Goal: Information Seeking & Learning: Understand process/instructions

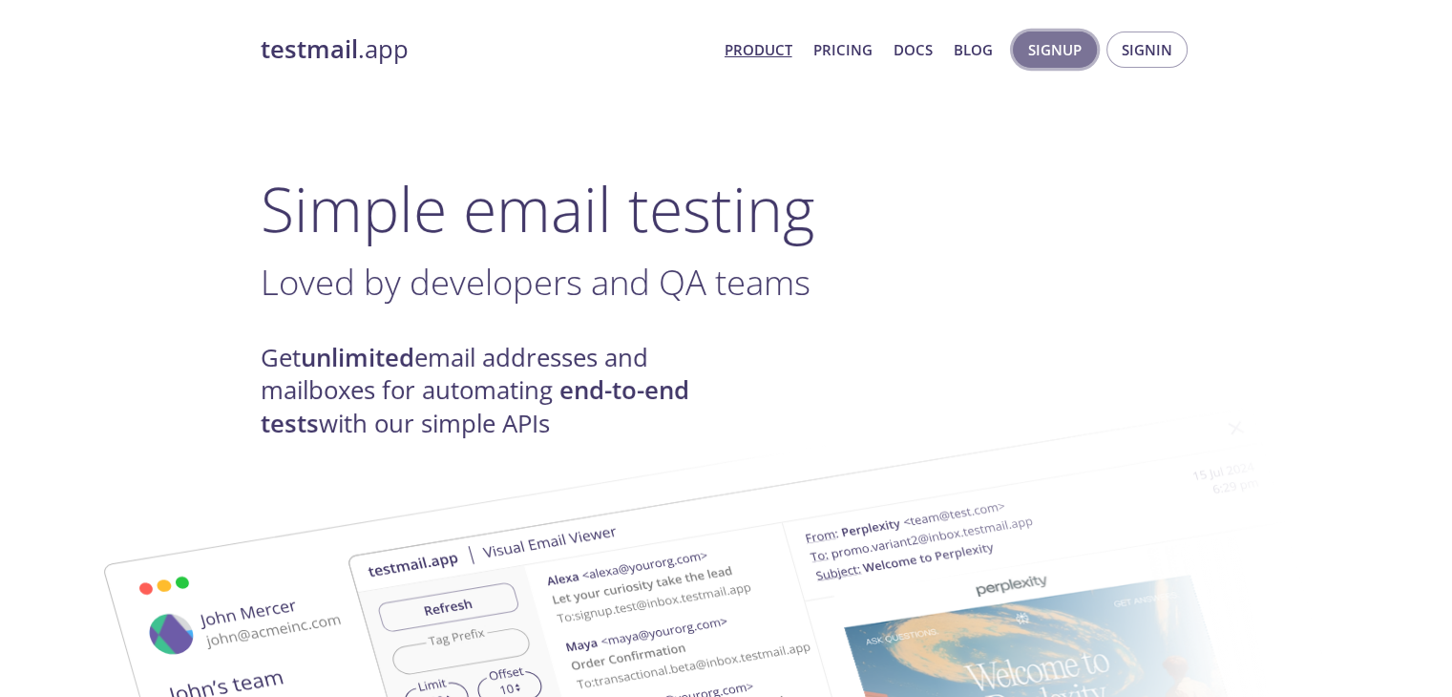
click at [1077, 46] on span "Signup" at bounding box center [1054, 49] width 53 height 25
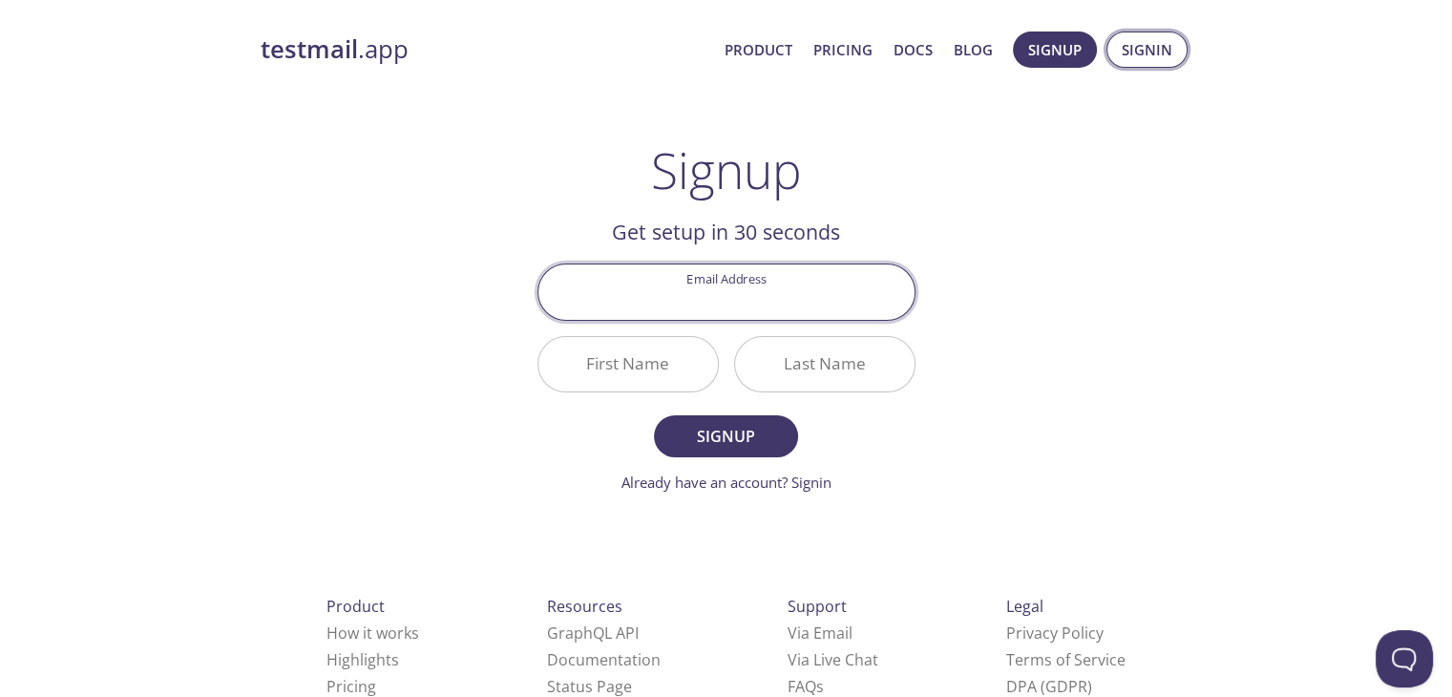
click at [1142, 51] on span "Signin" at bounding box center [1147, 49] width 51 height 25
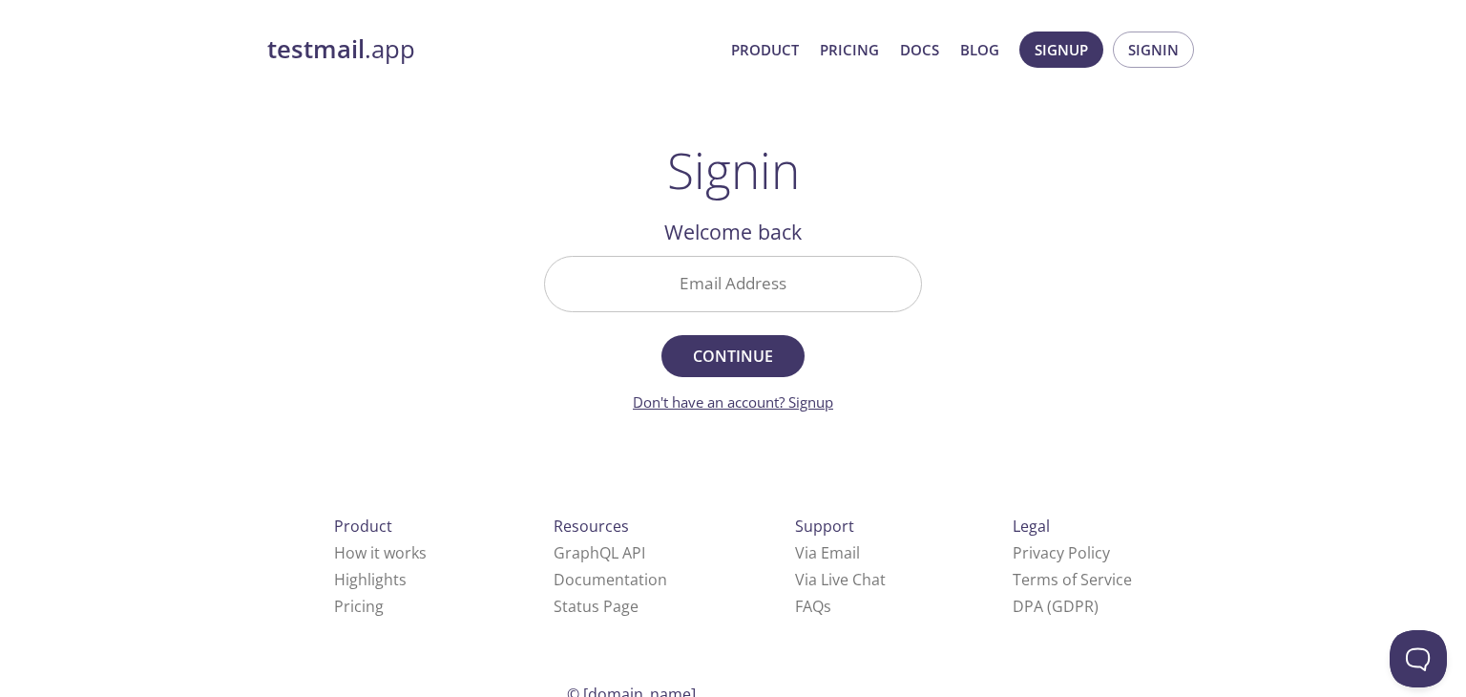
click at [802, 402] on link "Don't have an account? Signup" at bounding box center [733, 401] width 200 height 19
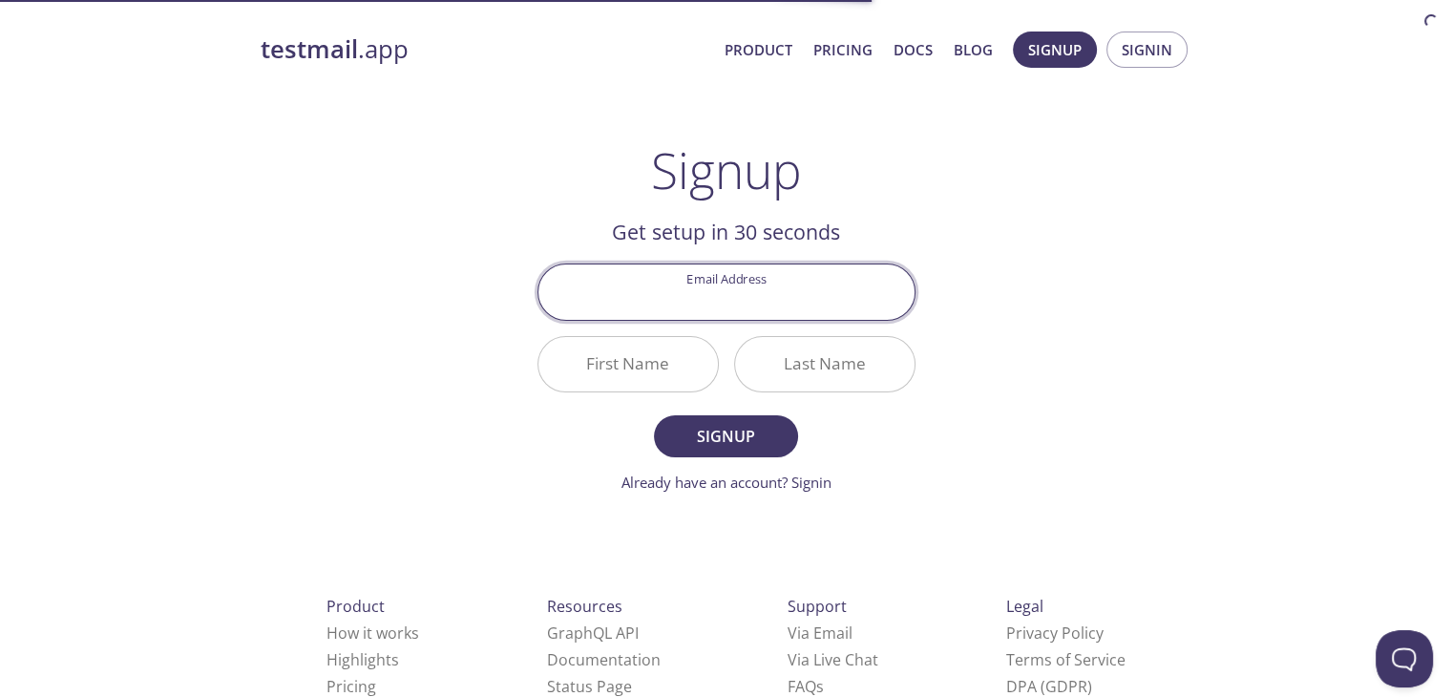
click at [737, 298] on input "Email Address" at bounding box center [726, 291] width 376 height 54
click at [1053, 161] on div "testmail .app Product Pricing Docs Blog Signup Signin Signup Get setup in 30 se…" at bounding box center [727, 457] width 978 height 876
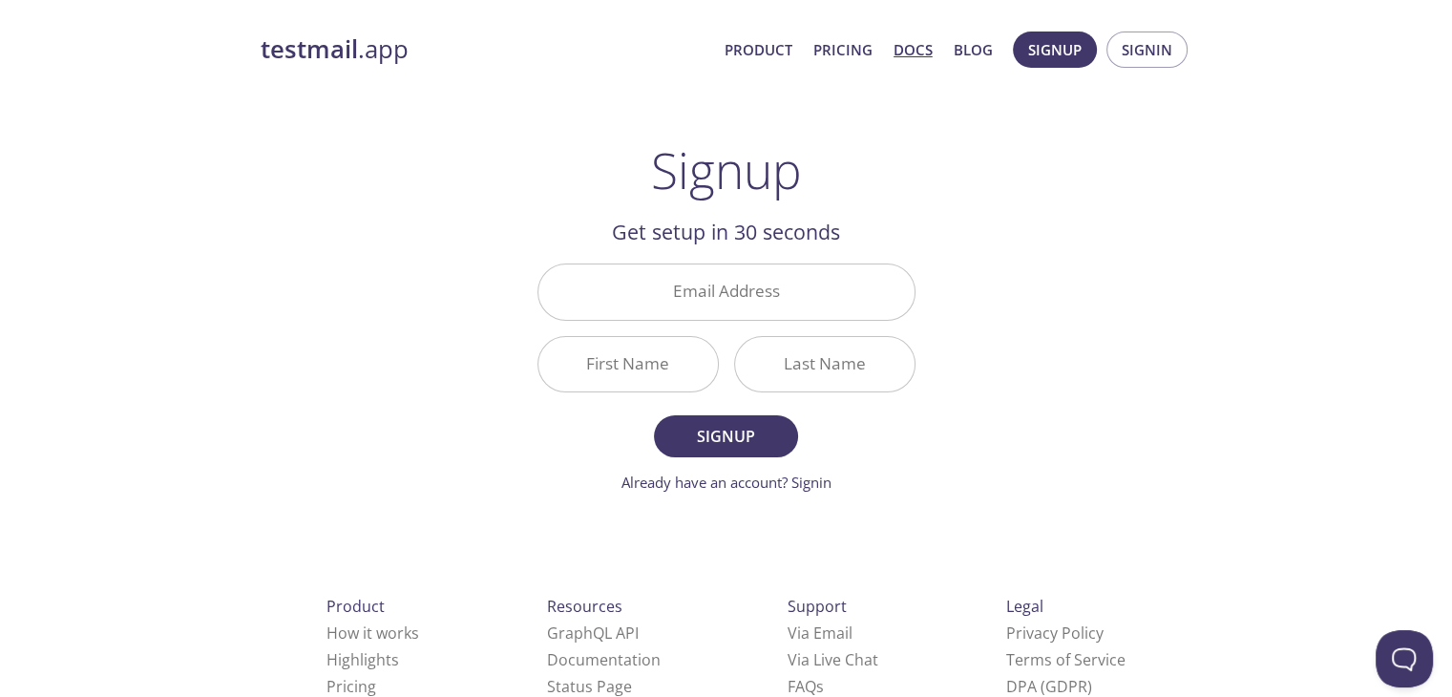
click at [915, 52] on link "Docs" at bounding box center [913, 49] width 39 height 25
